Goal: Submit feedback/report problem

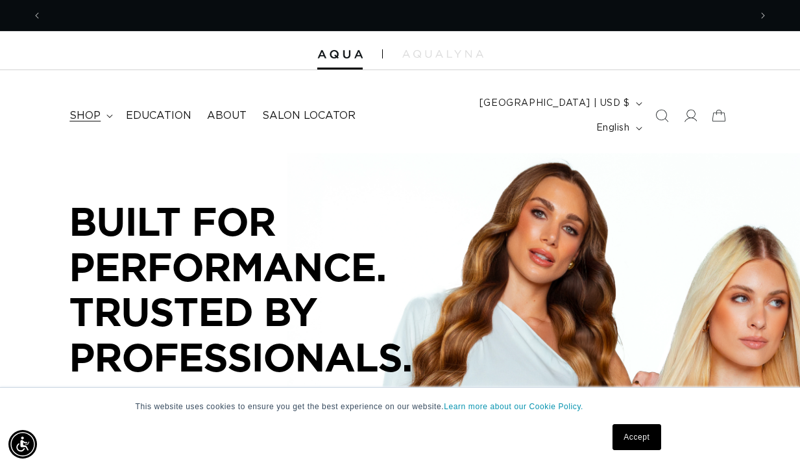
scroll to position [0, 1416]
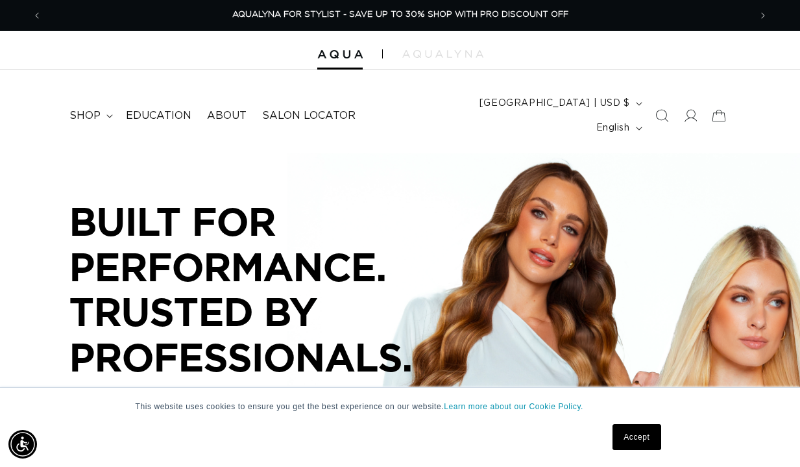
click at [634, 445] on link "Accept" at bounding box center [637, 437] width 48 height 26
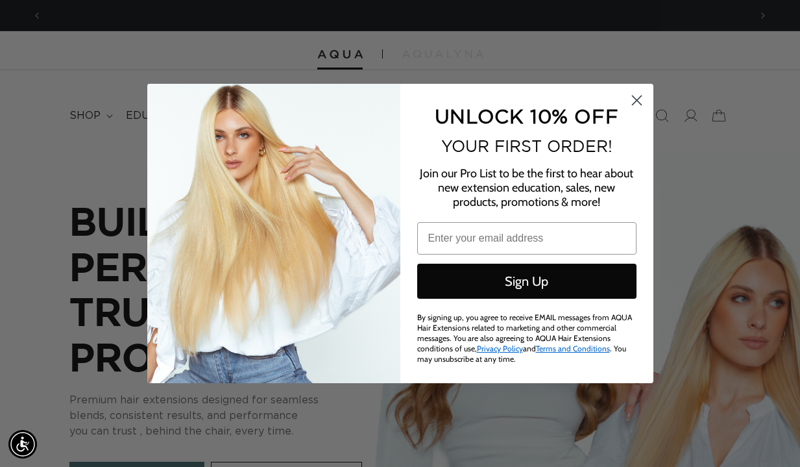
scroll to position [0, 0]
click at [635, 105] on icon "Close dialog" at bounding box center [636, 100] width 9 height 9
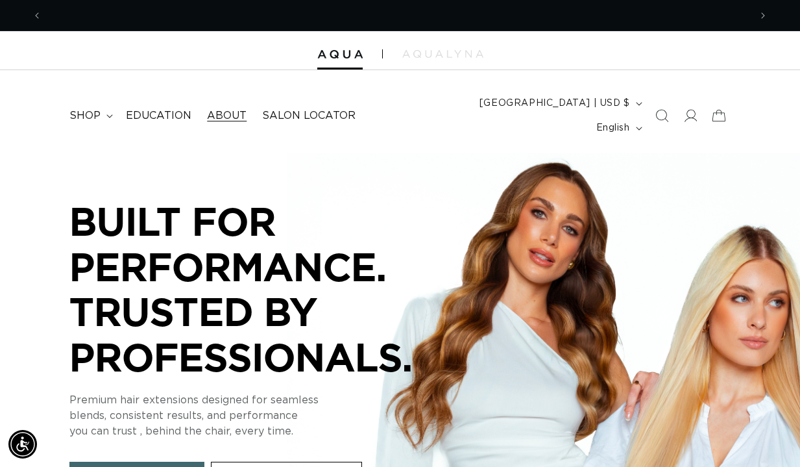
click at [239, 109] on span "About" at bounding box center [227, 116] width 40 height 14
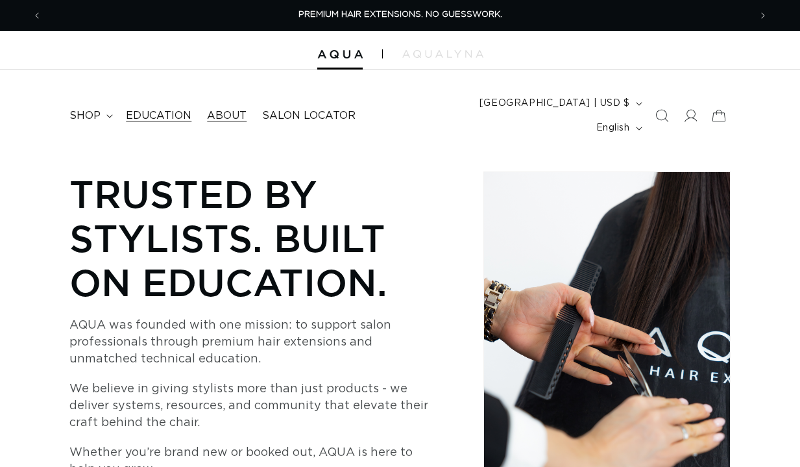
click at [178, 109] on span "Education" at bounding box center [159, 116] width 66 height 14
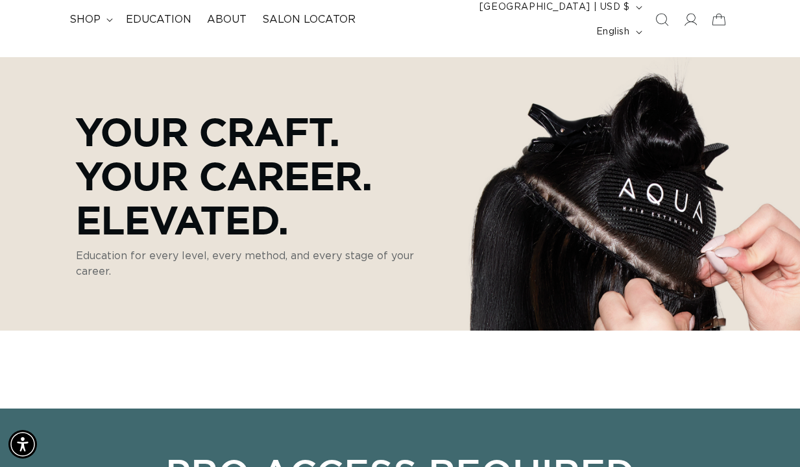
scroll to position [88, 0]
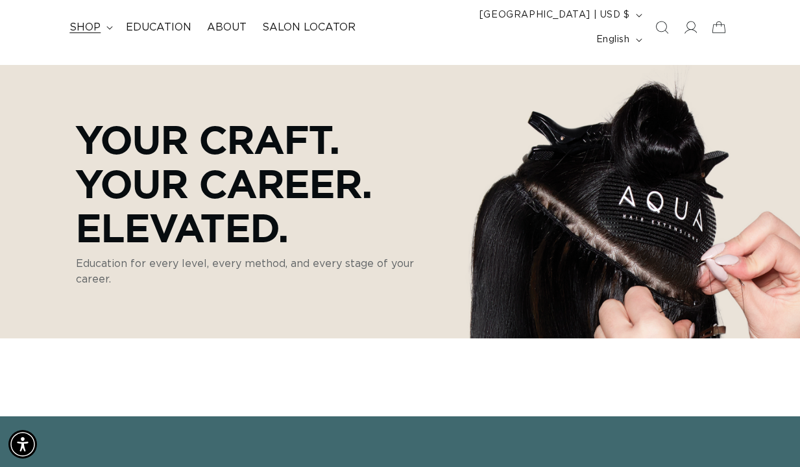
click at [88, 21] on span "shop" at bounding box center [84, 28] width 31 height 14
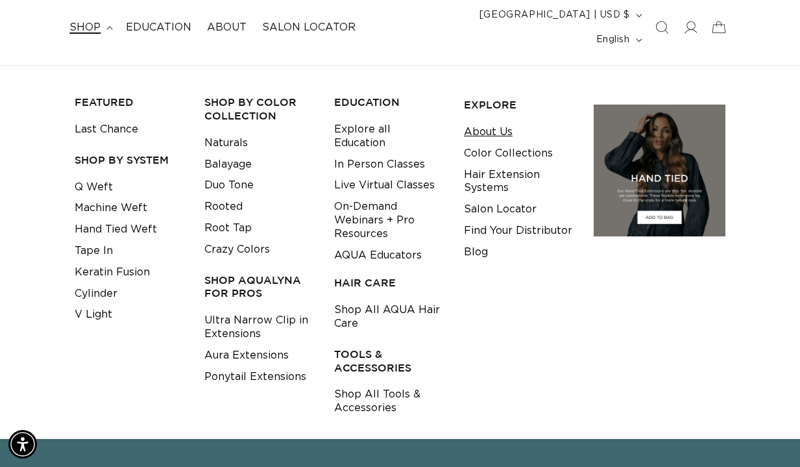
scroll to position [0, 1416]
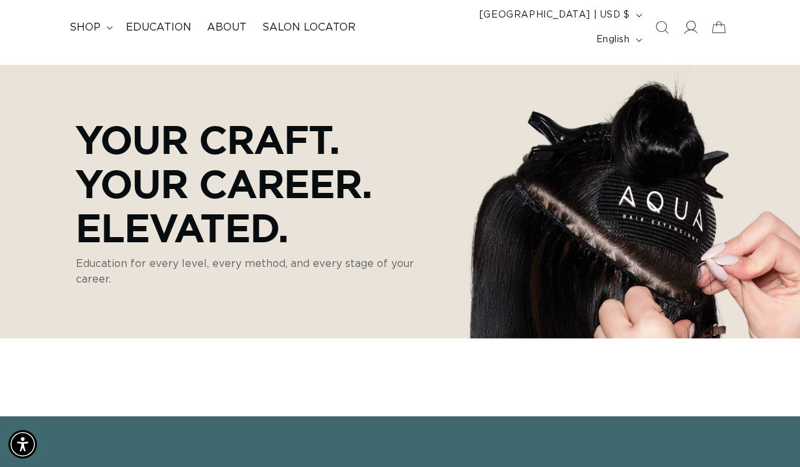
click at [691, 25] on span at bounding box center [690, 27] width 29 height 29
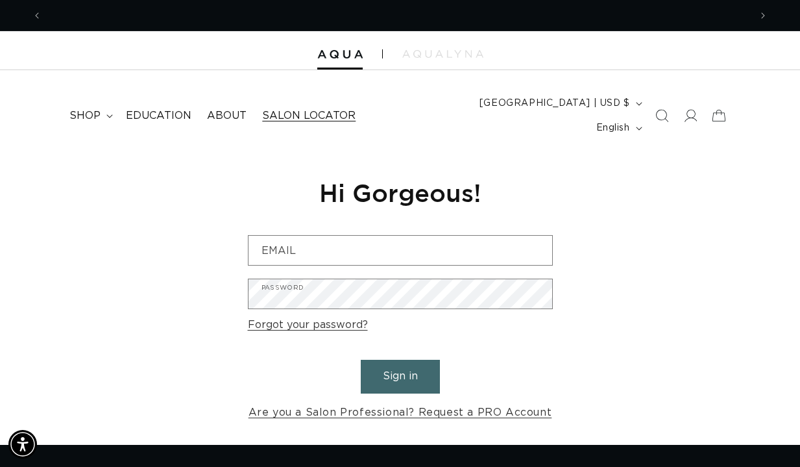
scroll to position [0, 1416]
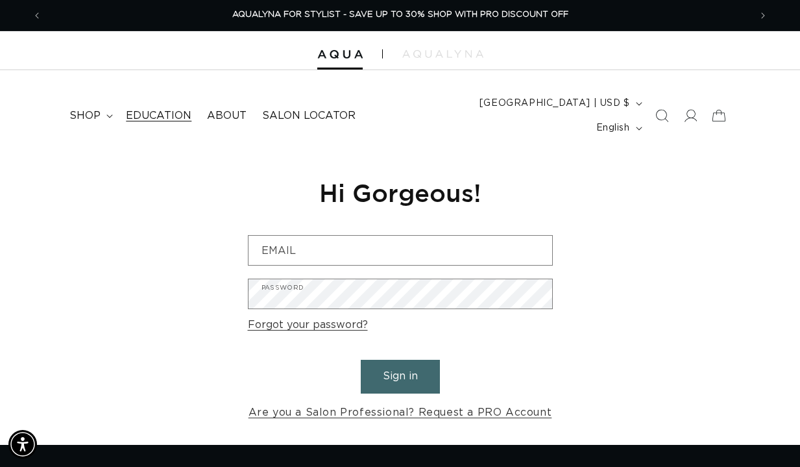
click at [171, 109] on span "Education" at bounding box center [159, 116] width 66 height 14
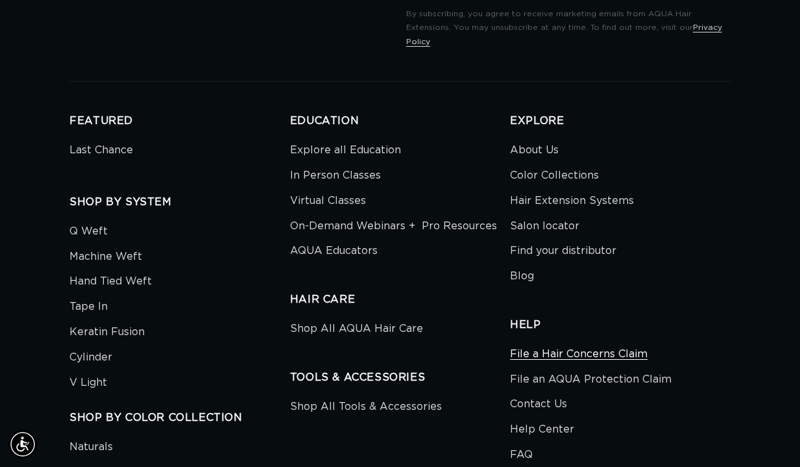
scroll to position [0, 708]
click at [572, 345] on link "File a Hair Concerns Claim" at bounding box center [579, 356] width 138 height 22
